Goal: Task Accomplishment & Management: Use online tool/utility

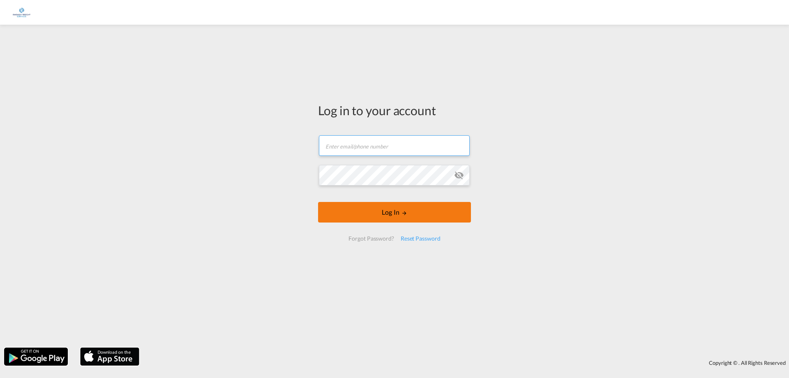
type input "[PERSON_NAME][EMAIL_ADDRESS][DOMAIN_NAME]"
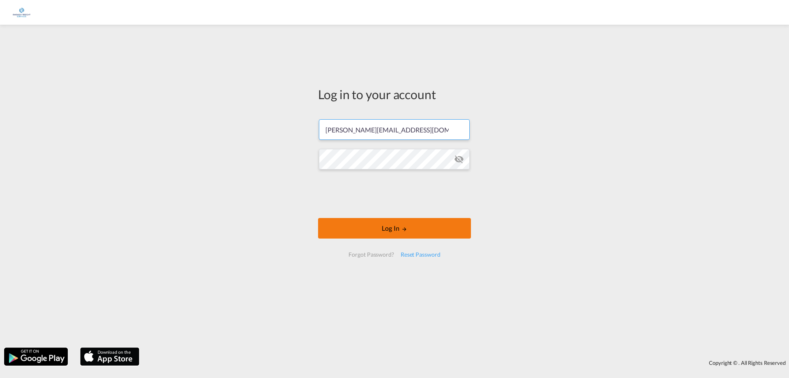
click at [403, 214] on form "[PERSON_NAME][EMAIL_ADDRESS][DOMAIN_NAME] Password field is required Log In For…" at bounding box center [394, 188] width 153 height 154
click at [369, 227] on button "Log In" at bounding box center [394, 228] width 153 height 21
